Goal: Transaction & Acquisition: Purchase product/service

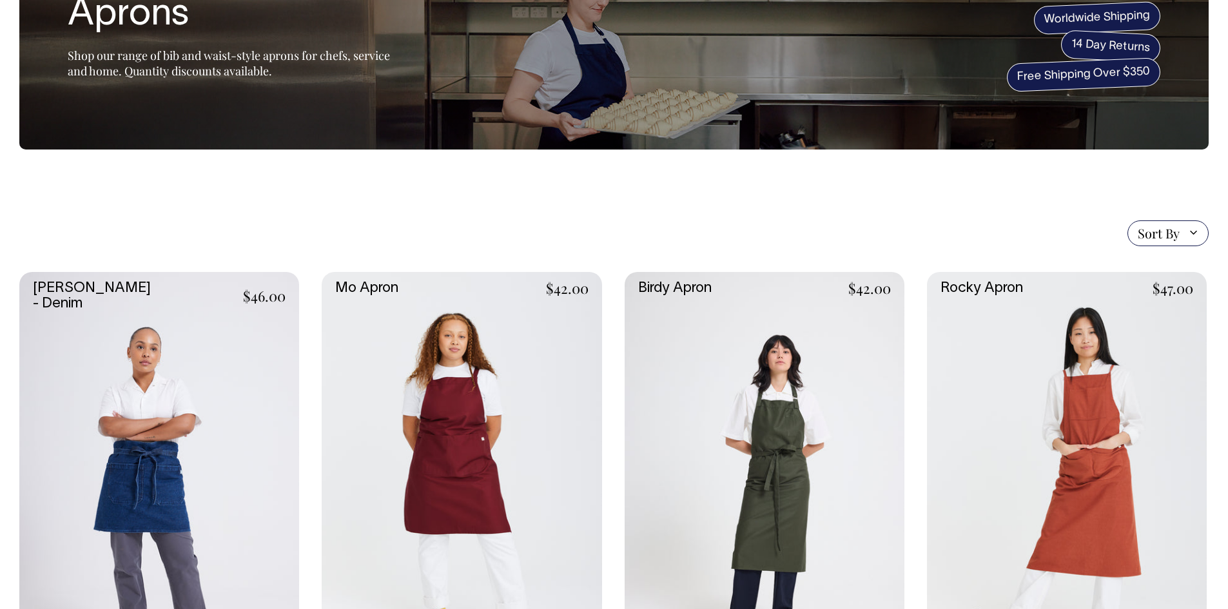
click at [484, 474] on link at bounding box center [462, 482] width 280 height 420
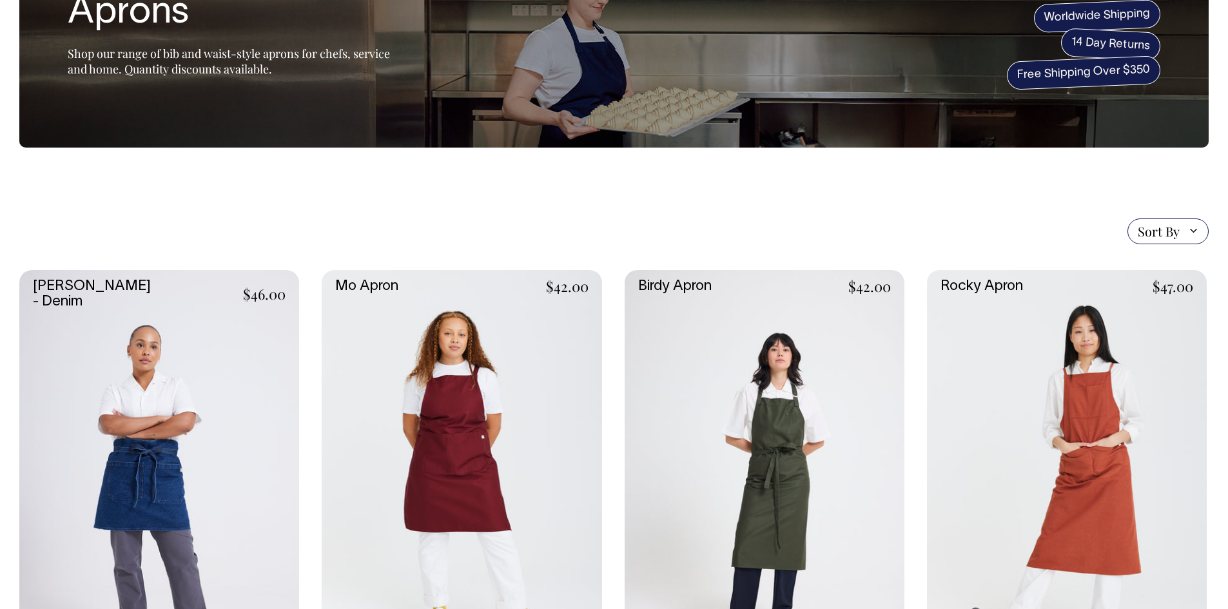
scroll to position [128, 0]
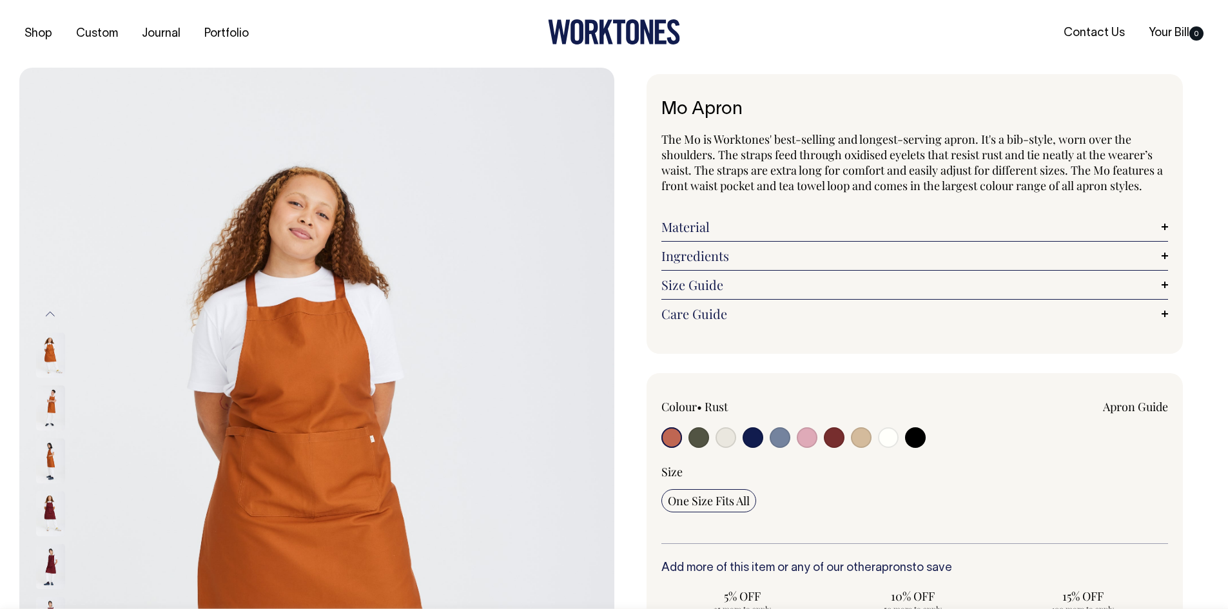
click at [831, 444] on input "radio" at bounding box center [834, 437] width 21 height 21
radio input "true"
select select "Burgundy"
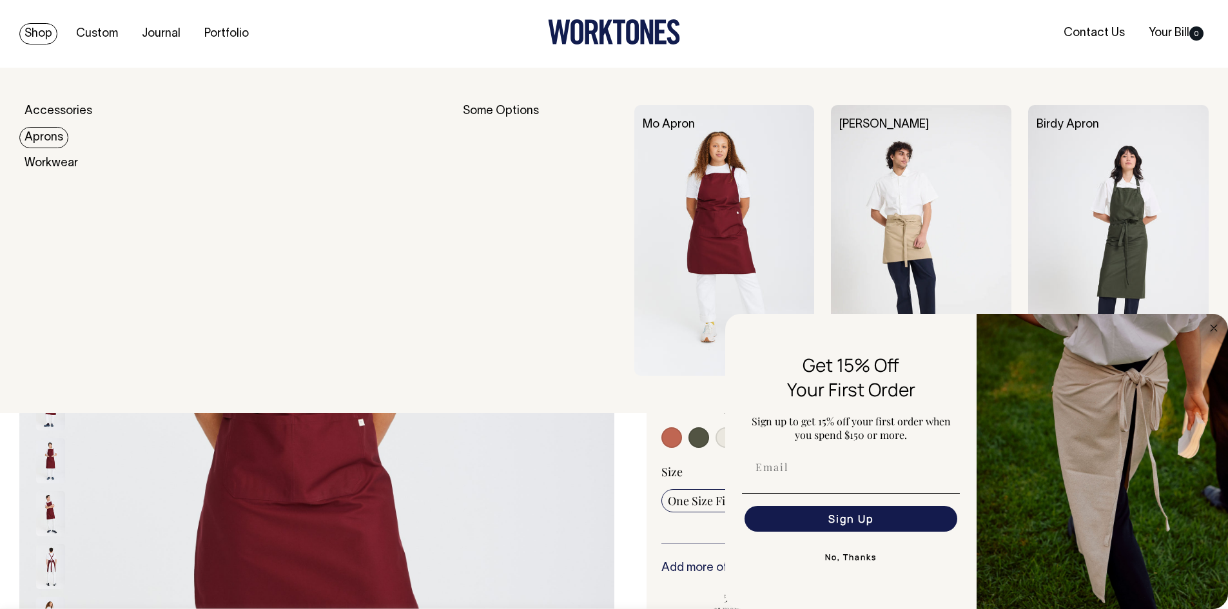
click at [39, 137] on link "Aprons" at bounding box center [43, 137] width 49 height 21
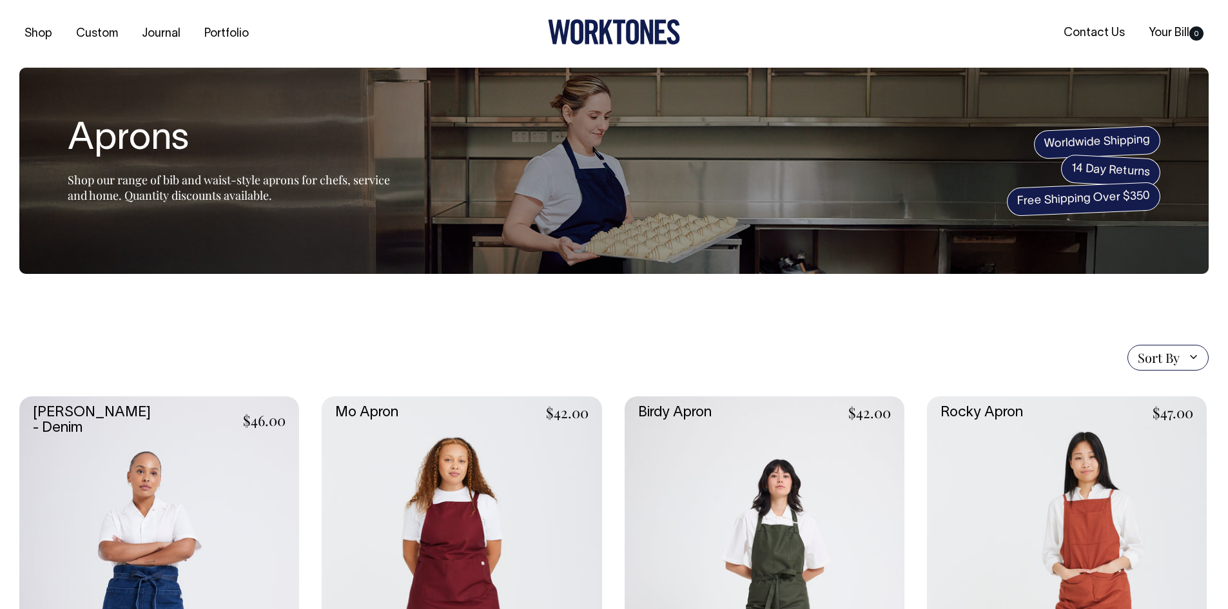
click at [537, 469] on link at bounding box center [462, 606] width 280 height 420
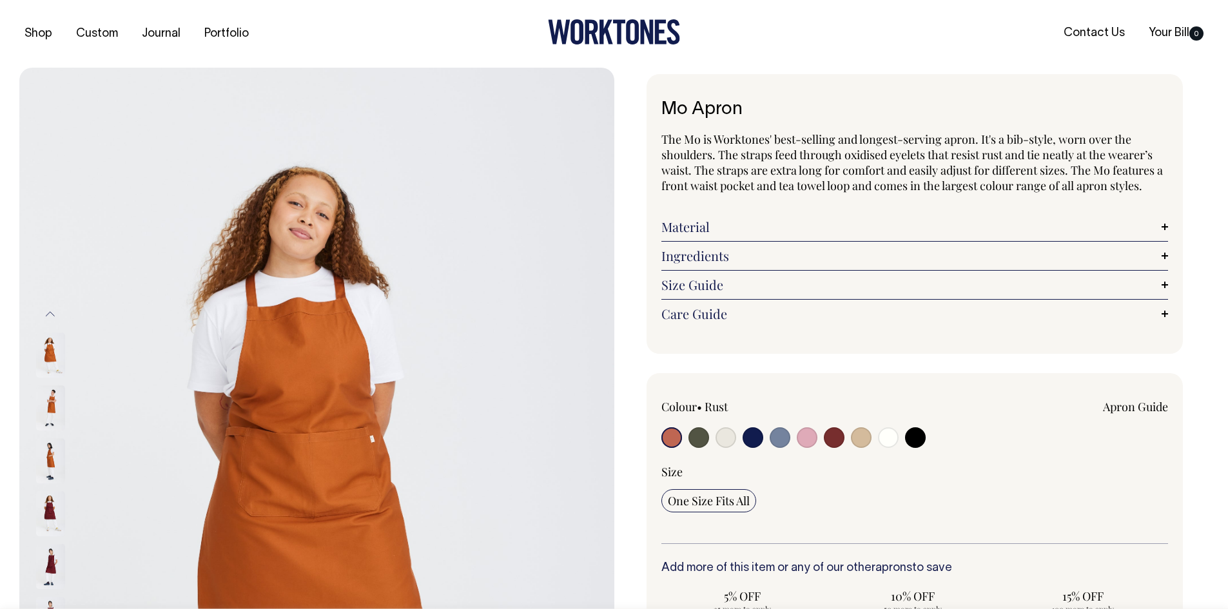
click at [835, 440] on input "radio" at bounding box center [834, 437] width 21 height 21
radio input "true"
select select "Burgundy"
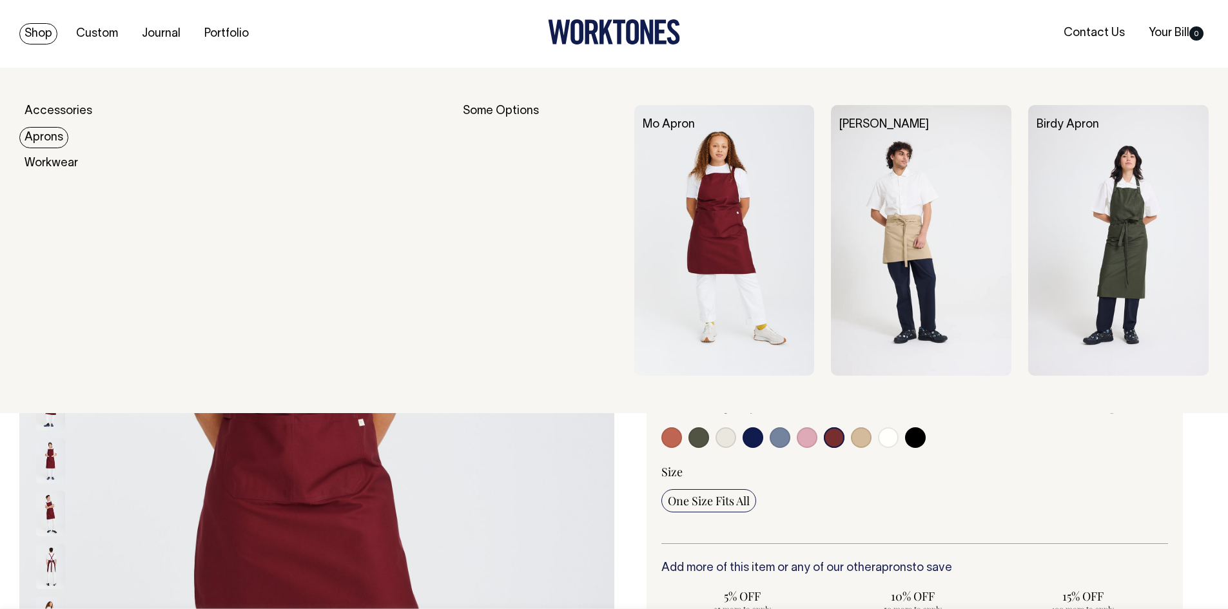
click at [48, 134] on link "Aprons" at bounding box center [43, 137] width 49 height 21
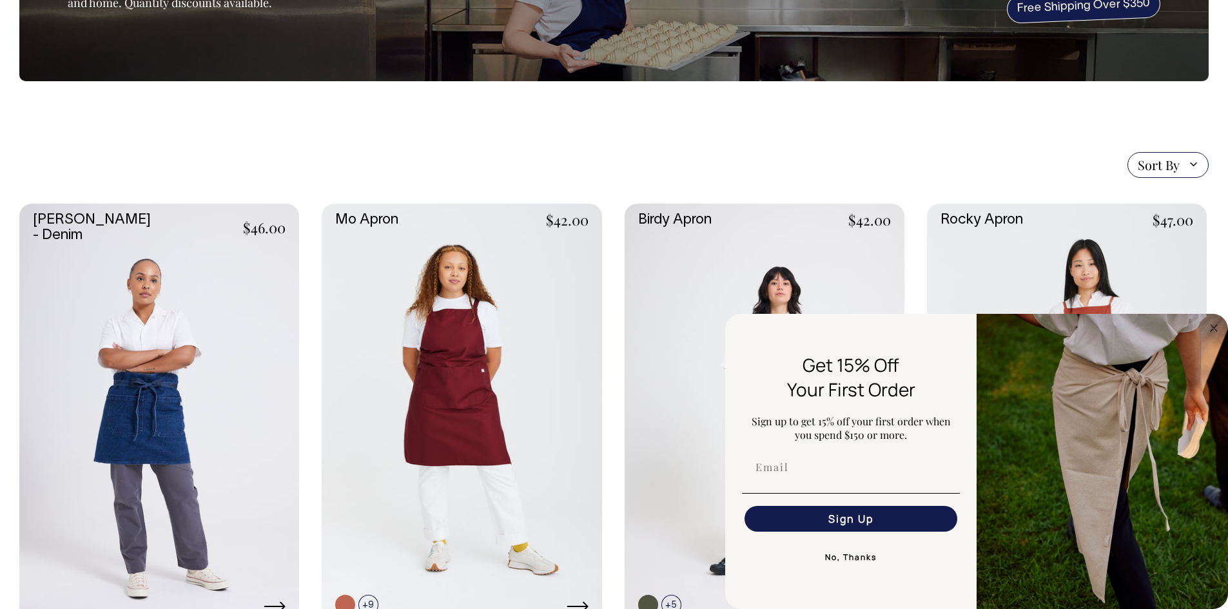
scroll to position [193, 0]
click at [1211, 327] on circle "Close dialog" at bounding box center [1214, 327] width 15 height 15
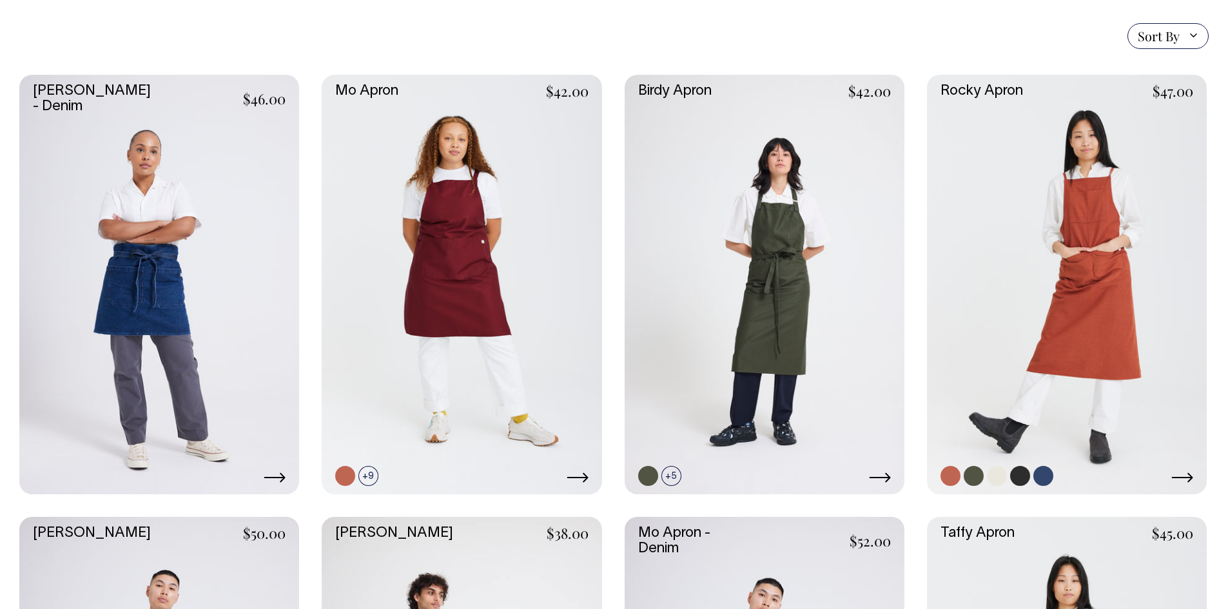
scroll to position [322, 0]
